Goal: Information Seeking & Learning: Check status

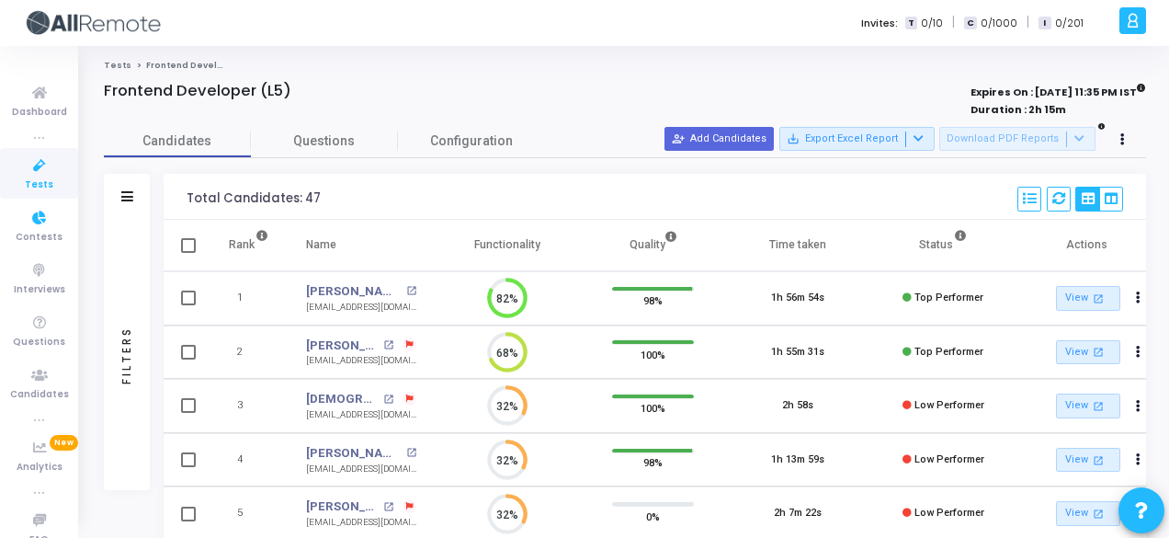
click at [30, 234] on span "Contests" at bounding box center [39, 238] width 47 height 16
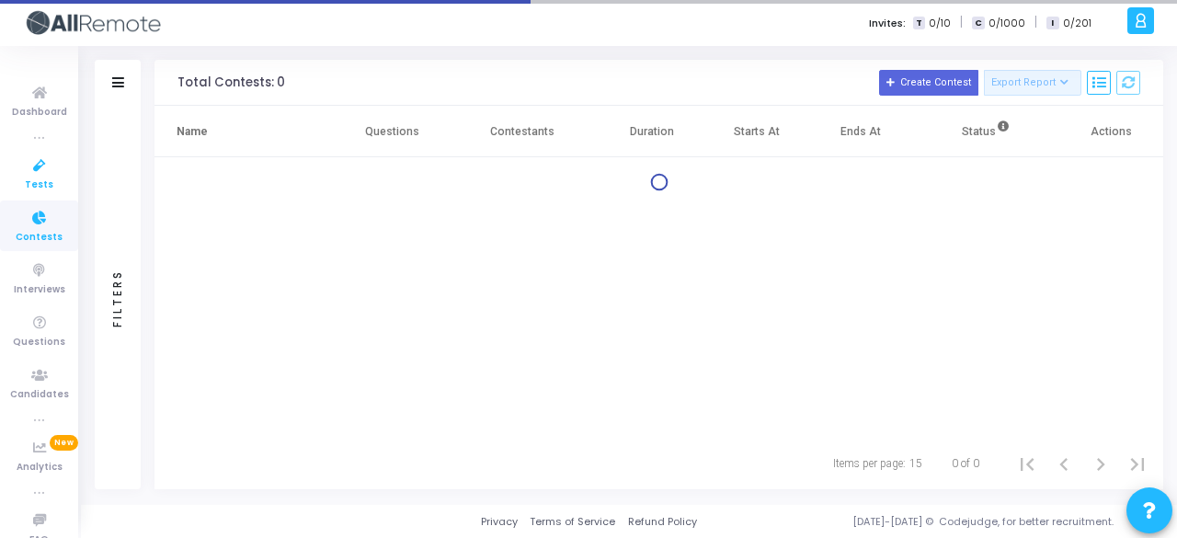
click at [34, 172] on icon at bounding box center [39, 165] width 39 height 23
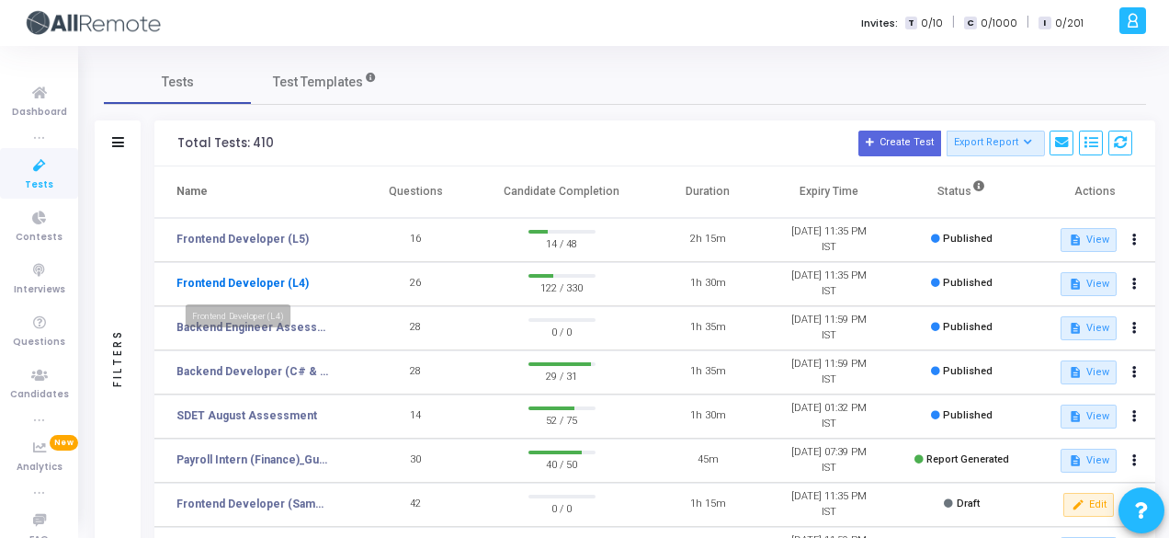
click at [256, 285] on link "Frontend Developer (L4)" at bounding box center [242, 283] width 132 height 17
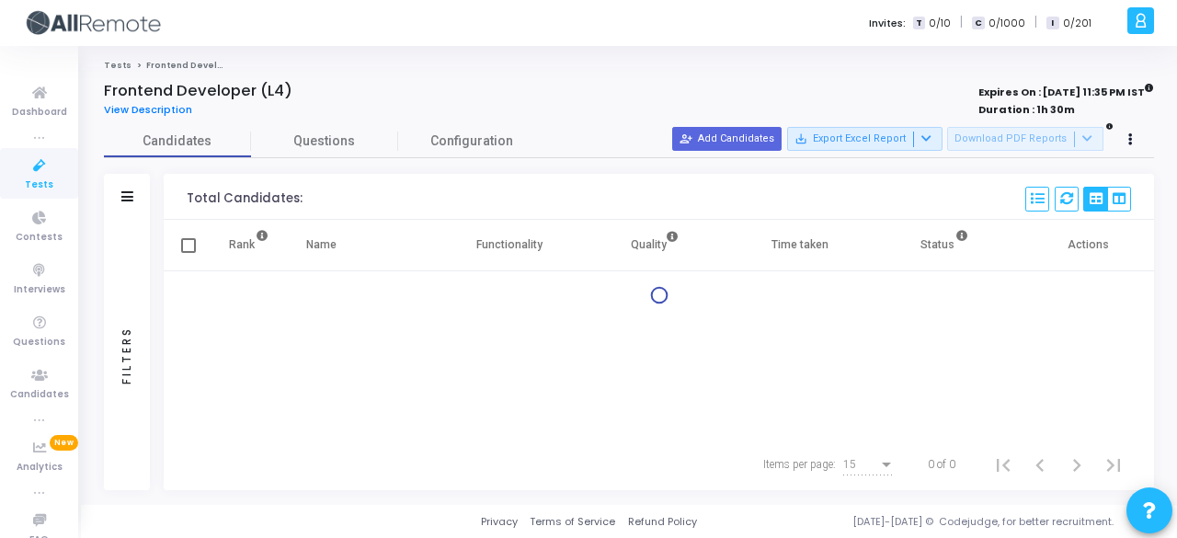
click at [110, 185] on div "Filters" at bounding box center [127, 197] width 46 height 46
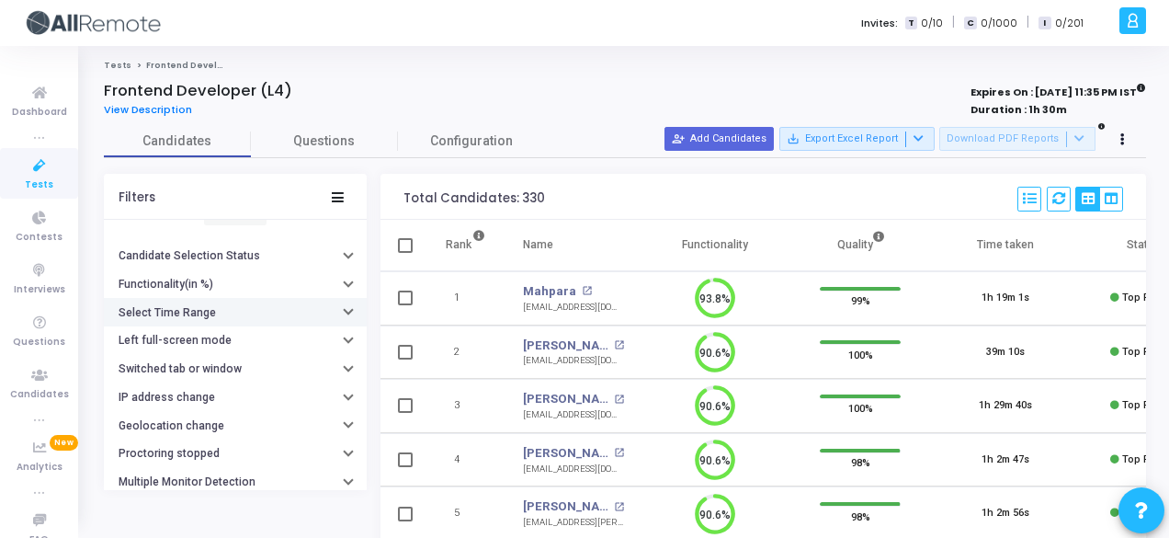
click at [236, 306] on button "Select Time Range" at bounding box center [235, 312] width 263 height 28
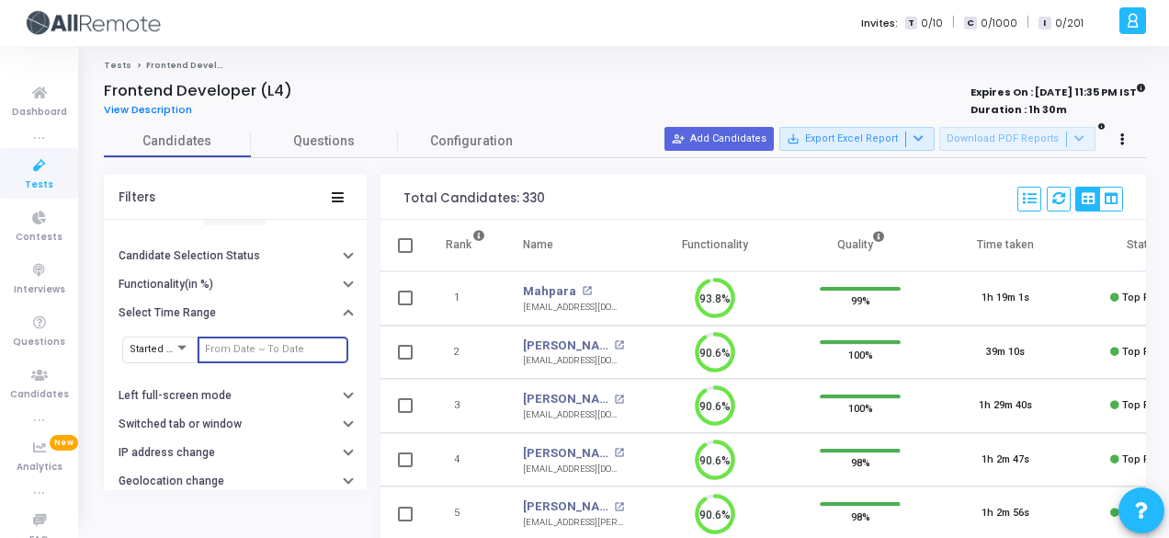
click at [265, 345] on input "text" at bounding box center [273, 349] width 136 height 11
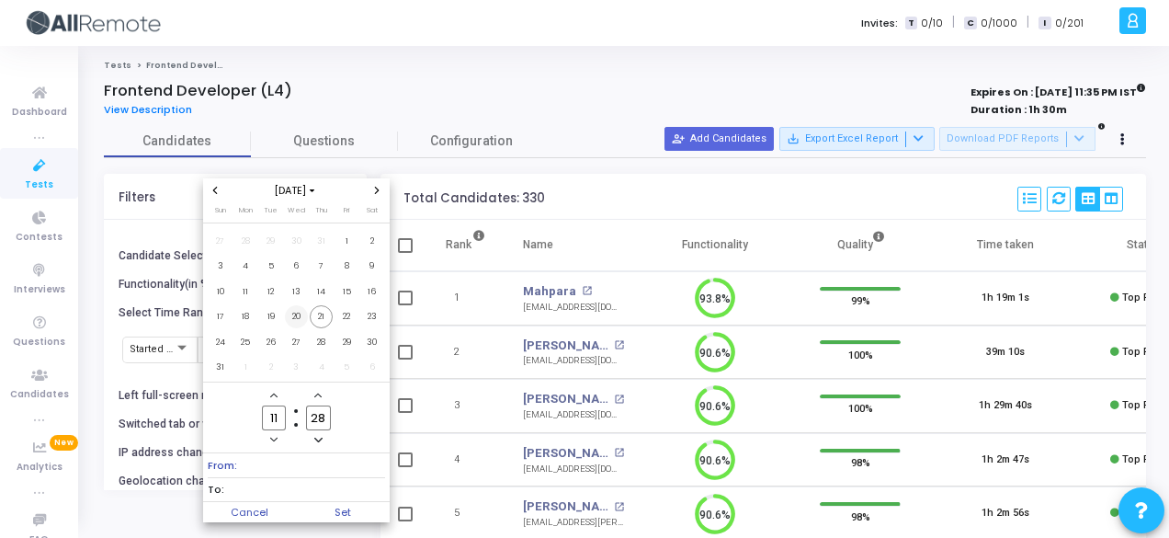
click at [292, 312] on span "20" at bounding box center [296, 316] width 23 height 23
click at [318, 312] on span "21" at bounding box center [321, 316] width 23 height 23
click at [368, 507] on span "Set" at bounding box center [343, 512] width 94 height 20
type input "8/20/2025, 11:28 AM - 8/21/2025, 11:28 AM"
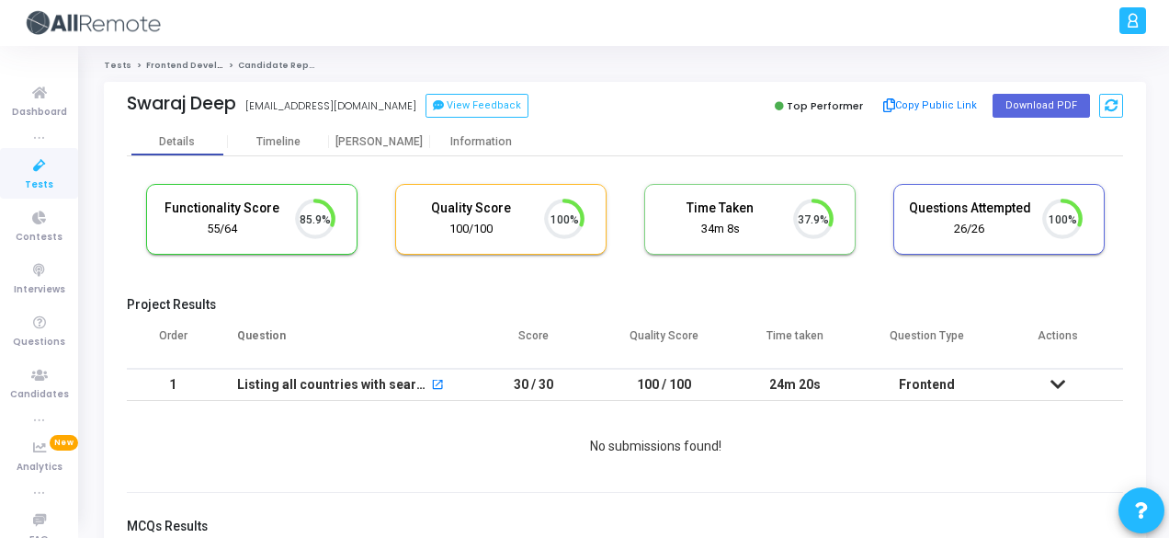
scroll to position [39, 46]
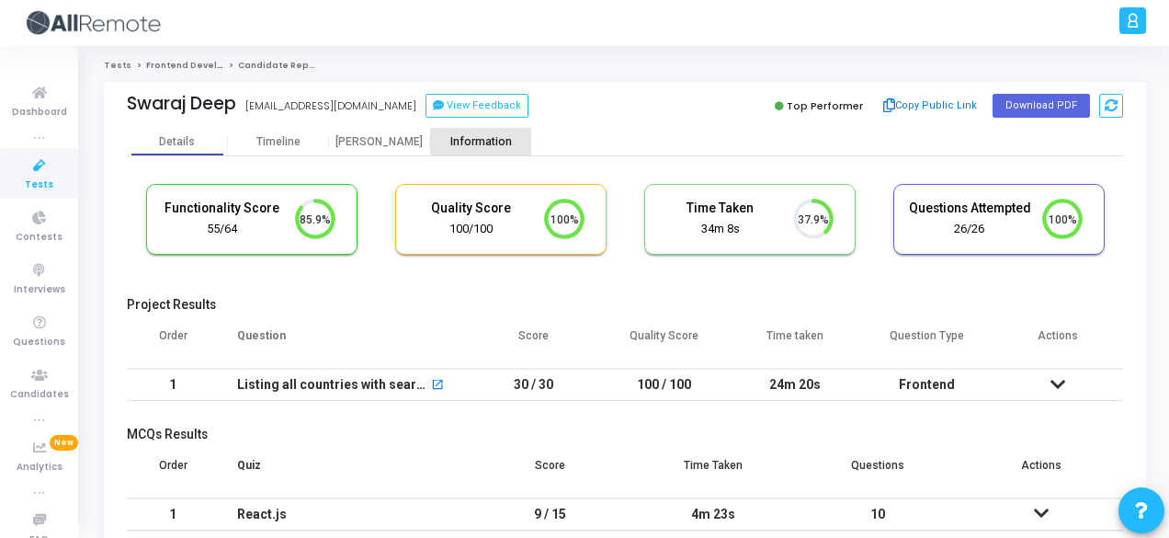
click at [484, 143] on div "Information" at bounding box center [480, 142] width 101 height 14
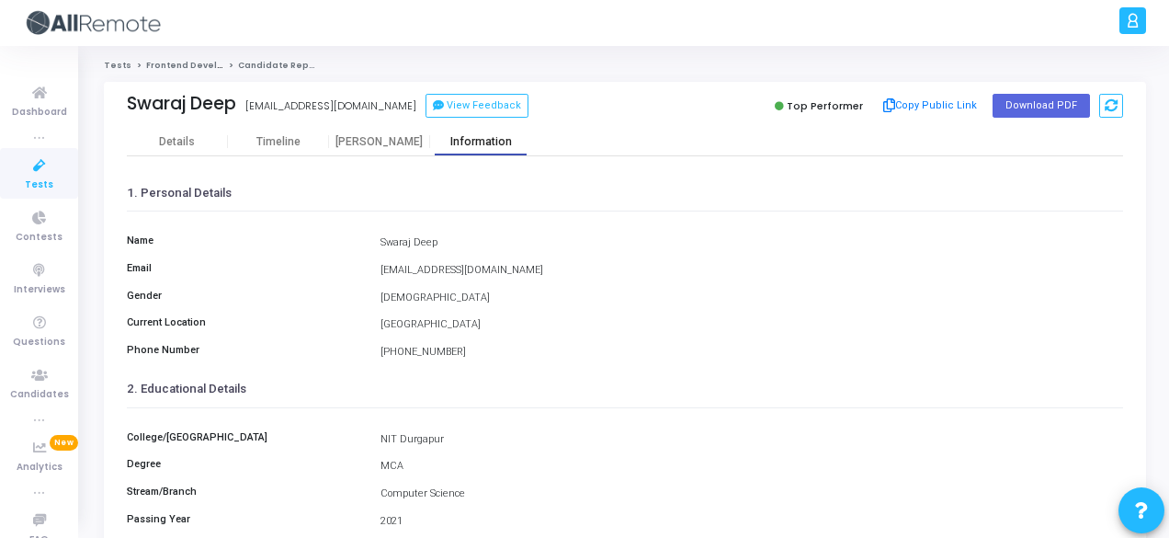
scroll to position [423, 0]
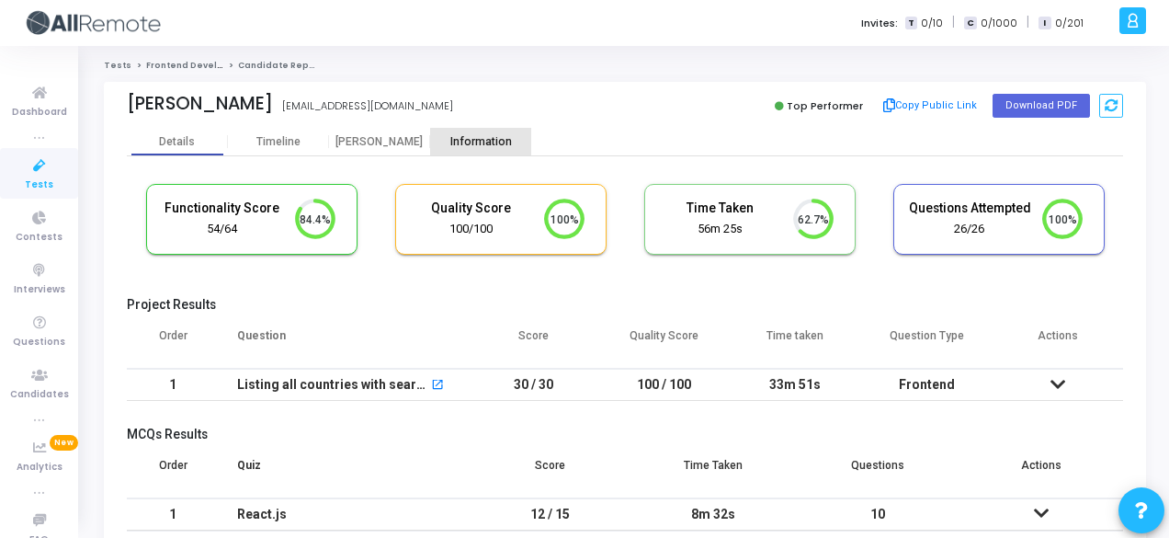
click at [498, 148] on div "Information" at bounding box center [480, 142] width 101 height 28
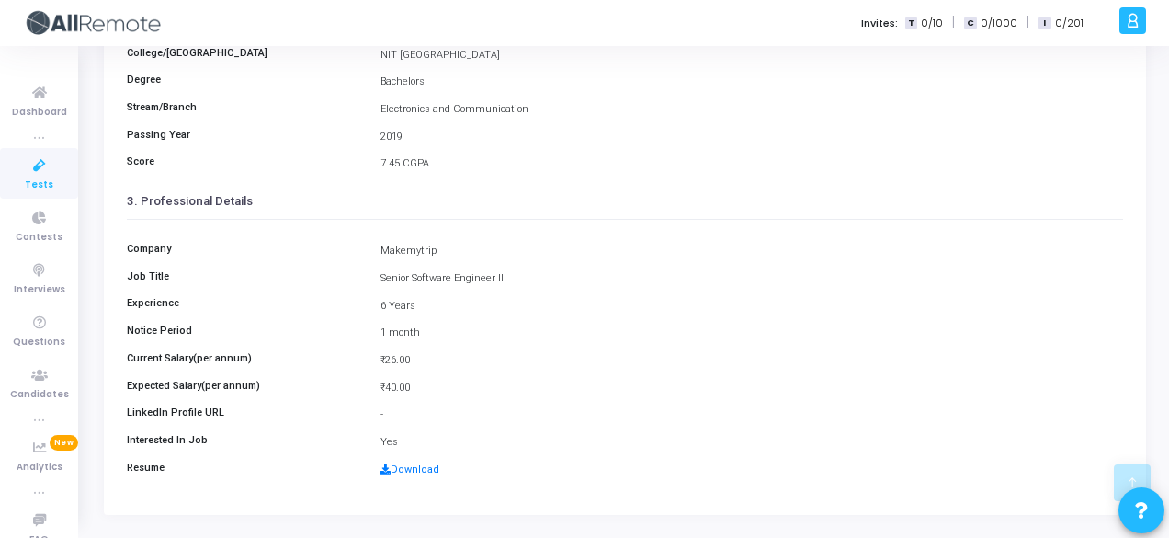
scroll to position [388, 0]
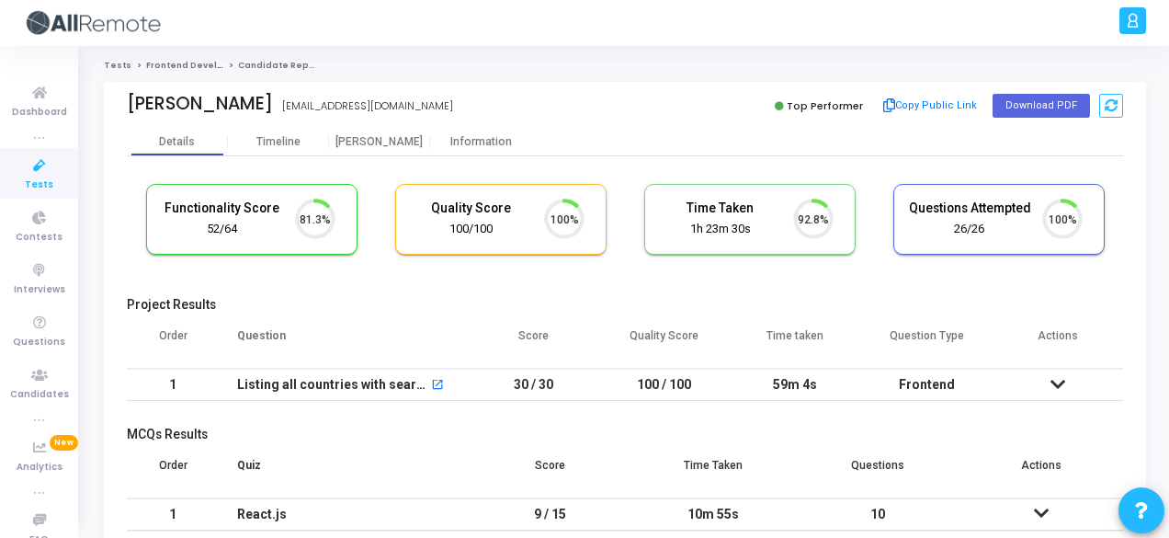
scroll to position [39, 46]
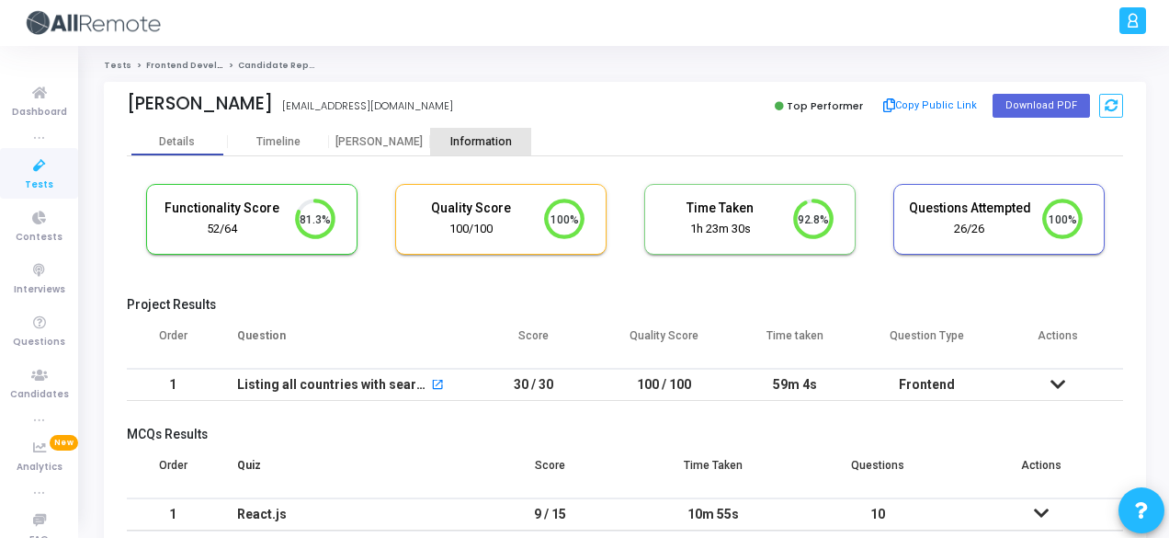
click at [458, 141] on div "Information" at bounding box center [480, 142] width 101 height 14
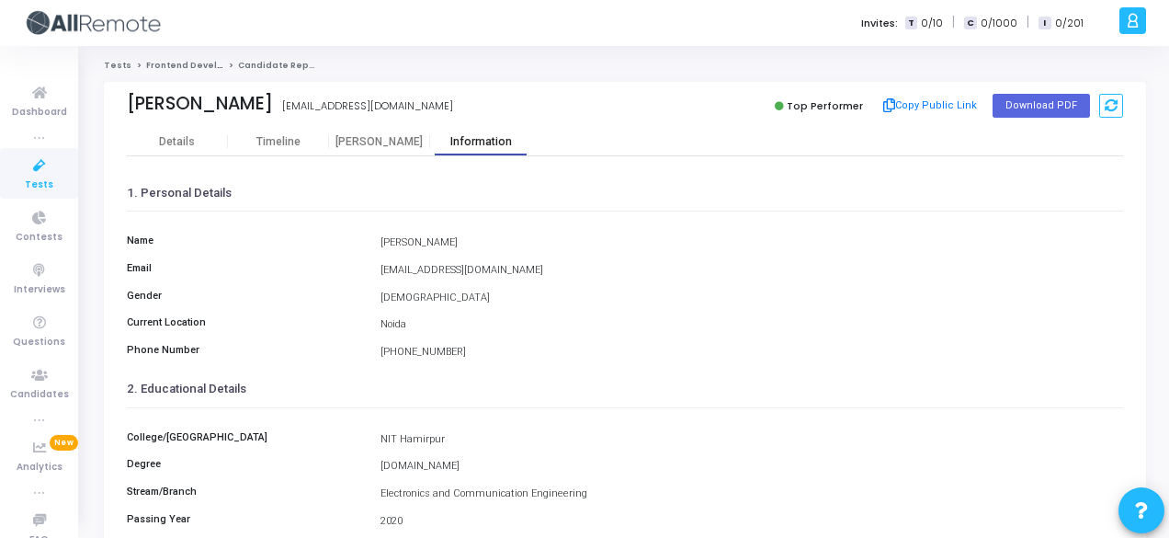
scroll to position [423, 0]
